Goal: Task Accomplishment & Management: Complete application form

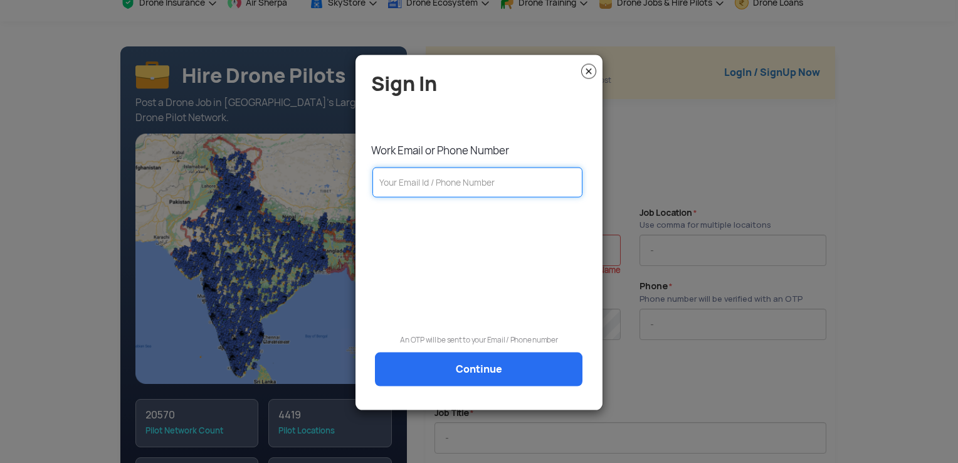
drag, startPoint x: 0, startPoint y: 0, endPoint x: 479, endPoint y: 184, distance: 513.1
click at [479, 184] on input "text" at bounding box center [477, 182] width 210 height 30
type input "8208116201"
click at [536, 377] on link "Continue" at bounding box center [479, 369] width 208 height 34
click at [480, 369] on link "Continue" at bounding box center [479, 369] width 208 height 34
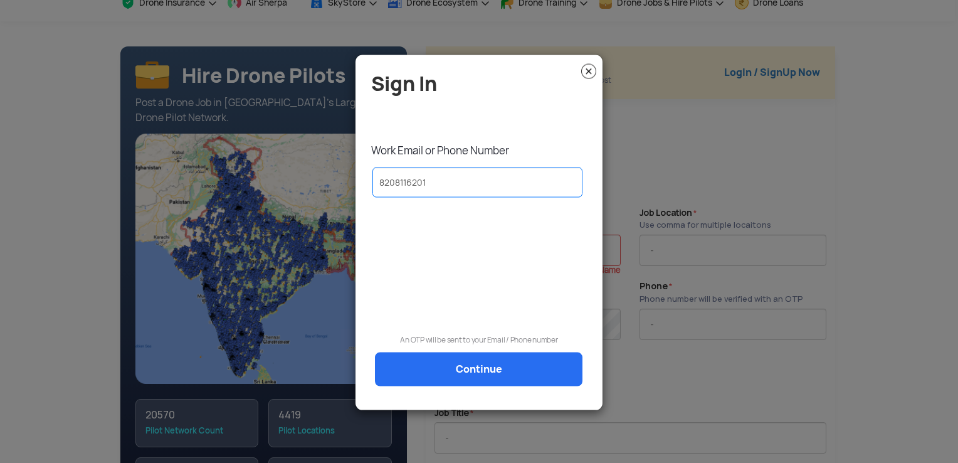
click at [591, 73] on img at bounding box center [588, 71] width 15 height 15
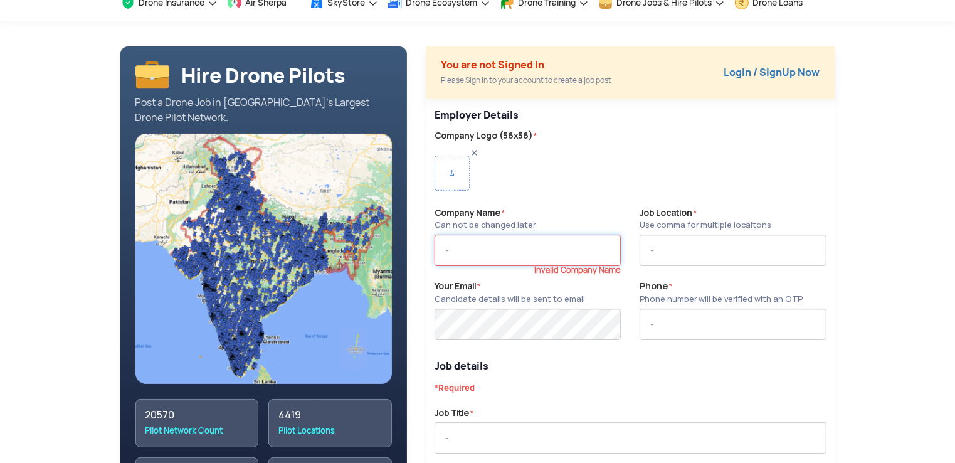
click at [554, 247] on input "text" at bounding box center [528, 250] width 186 height 31
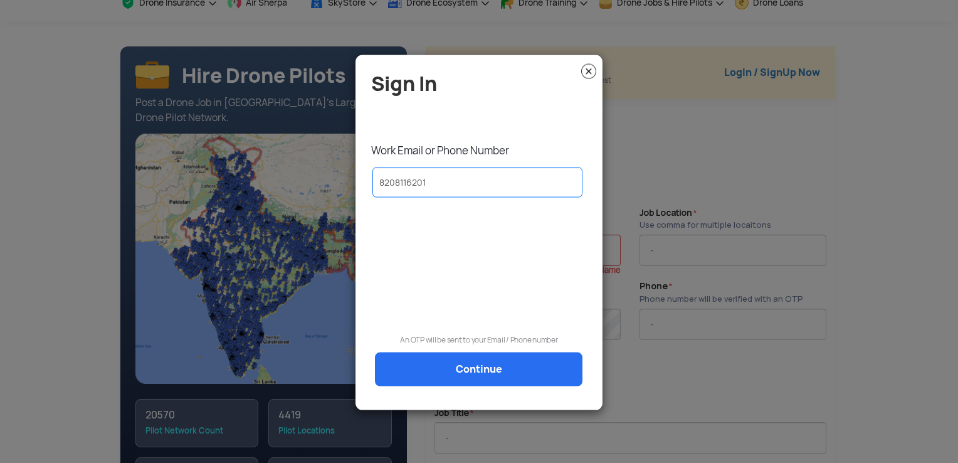
click at [509, 376] on link "Continue" at bounding box center [479, 369] width 208 height 34
click at [589, 72] on img at bounding box center [588, 71] width 15 height 15
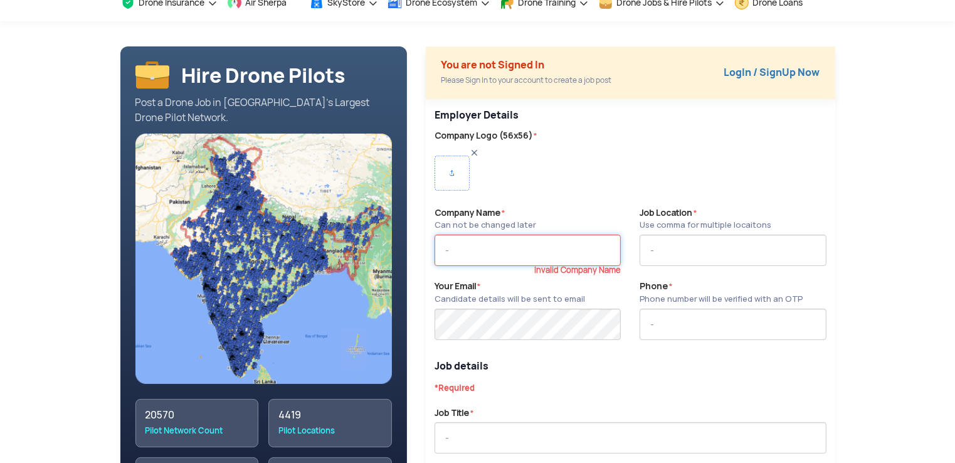
click at [522, 250] on input "text" at bounding box center [528, 250] width 186 height 31
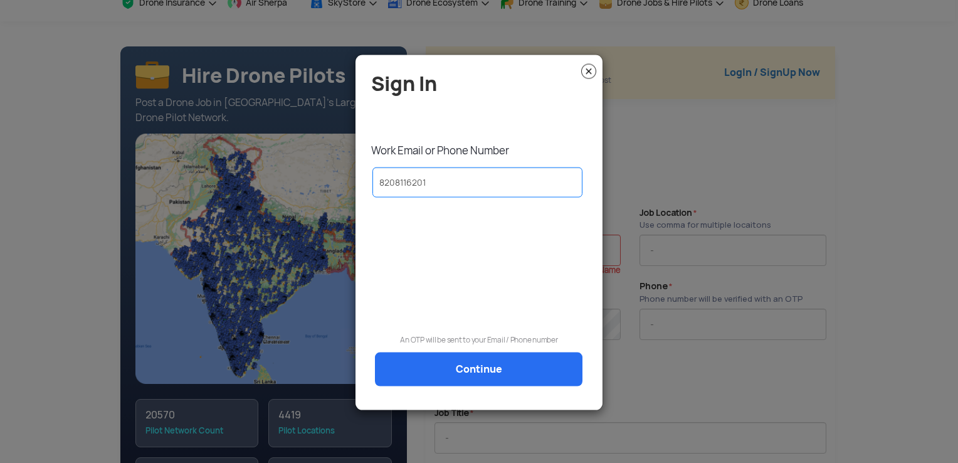
click at [586, 66] on img at bounding box center [588, 71] width 15 height 15
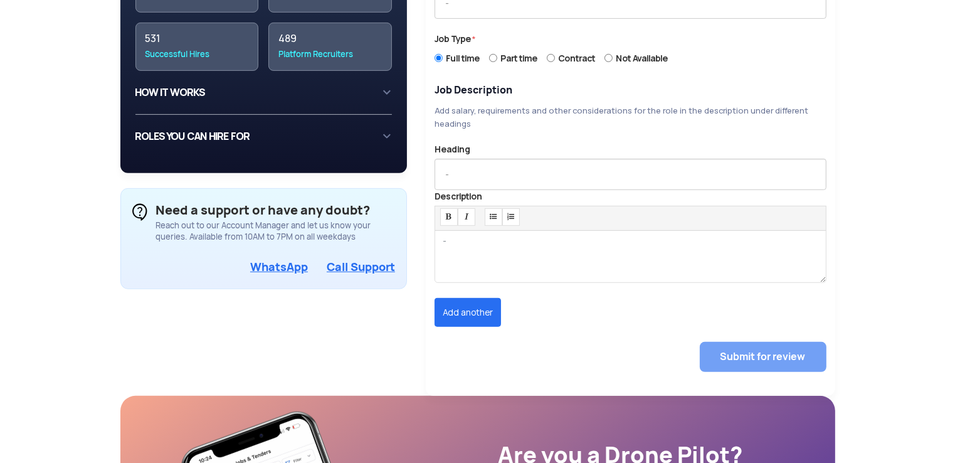
scroll to position [519, 0]
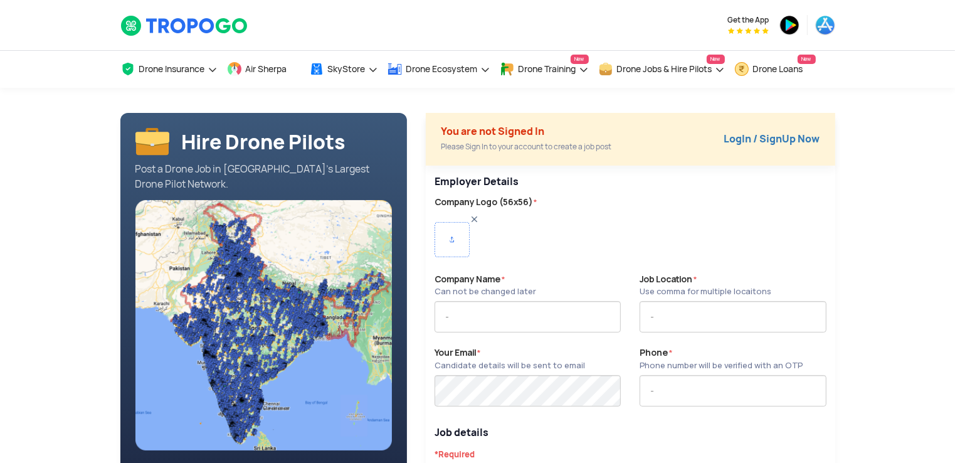
click at [778, 142] on link "LogIn / SignUp Now" at bounding box center [772, 138] width 96 height 13
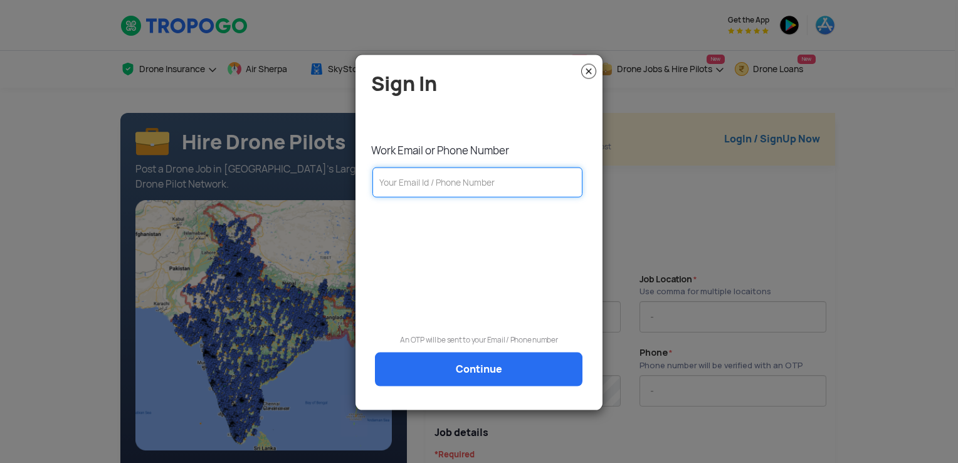
click at [545, 177] on input "text" at bounding box center [477, 182] width 210 height 30
type input "anuja@volaralta.com"
click at [499, 370] on link "Continue" at bounding box center [479, 369] width 208 height 34
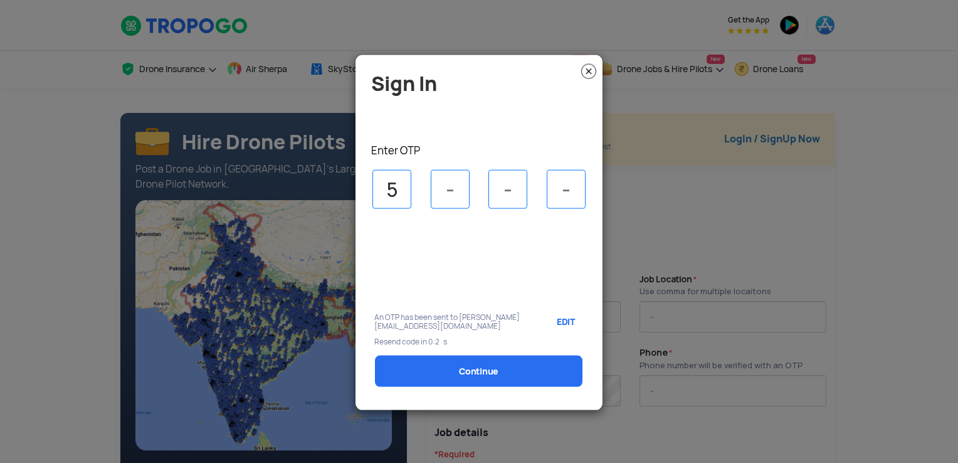
type input "5"
type input "7"
type input "5"
type input "7"
click at [522, 356] on link "Continue" at bounding box center [479, 371] width 208 height 31
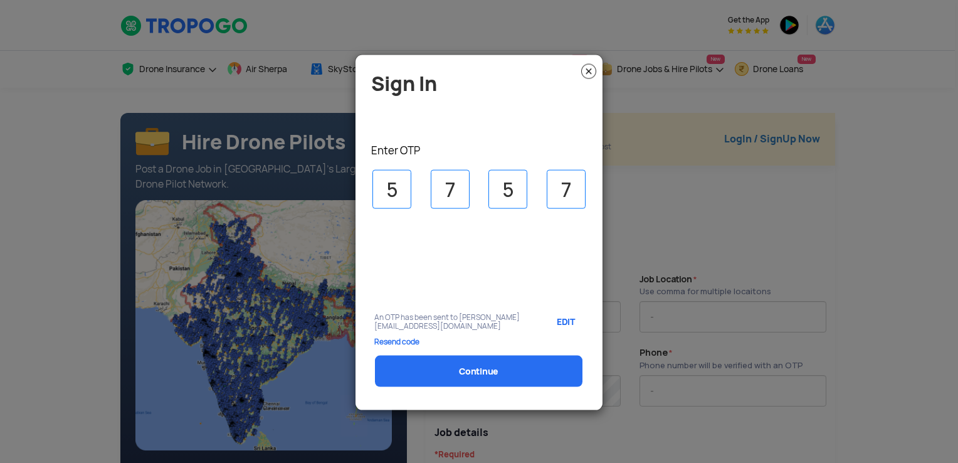
click at [514, 368] on link "Continue" at bounding box center [479, 371] width 208 height 31
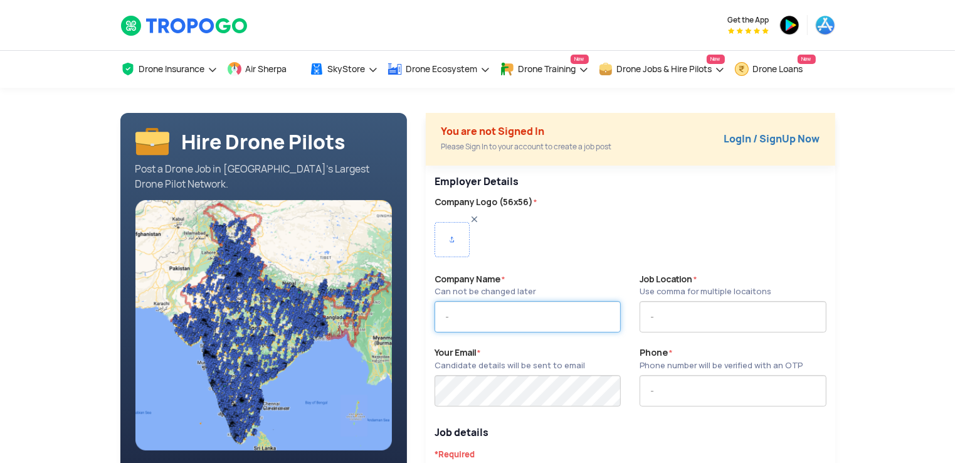
click at [525, 310] on input "text" at bounding box center [528, 316] width 186 height 31
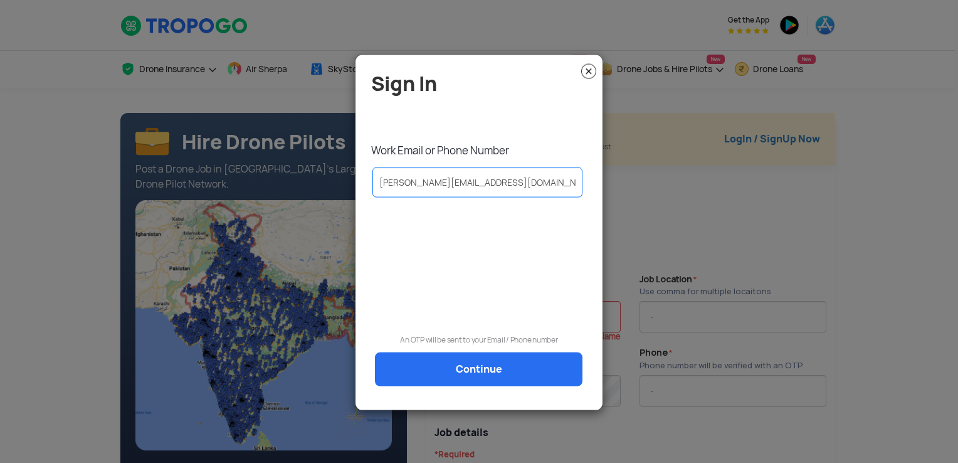
click at [512, 382] on link "Continue" at bounding box center [479, 369] width 208 height 34
click at [589, 69] on img at bounding box center [588, 71] width 15 height 15
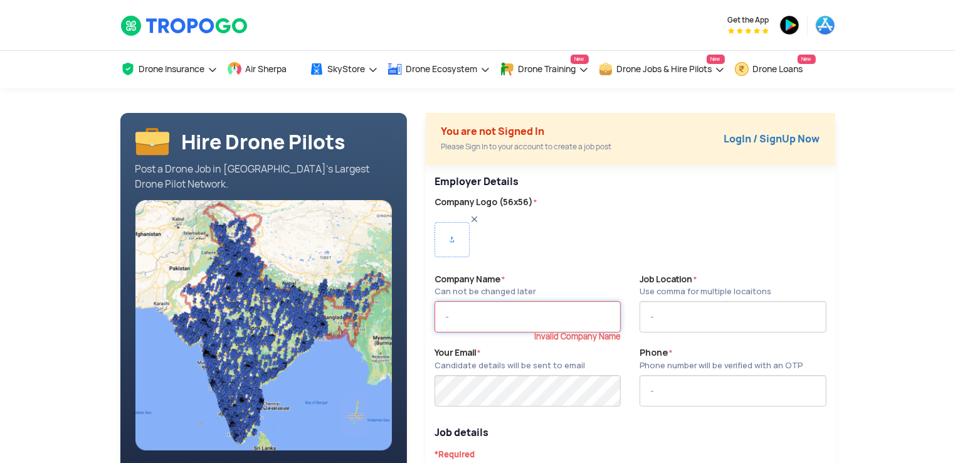
click at [522, 307] on input "text" at bounding box center [528, 316] width 186 height 31
